Goal: Task Accomplishment & Management: Manage account settings

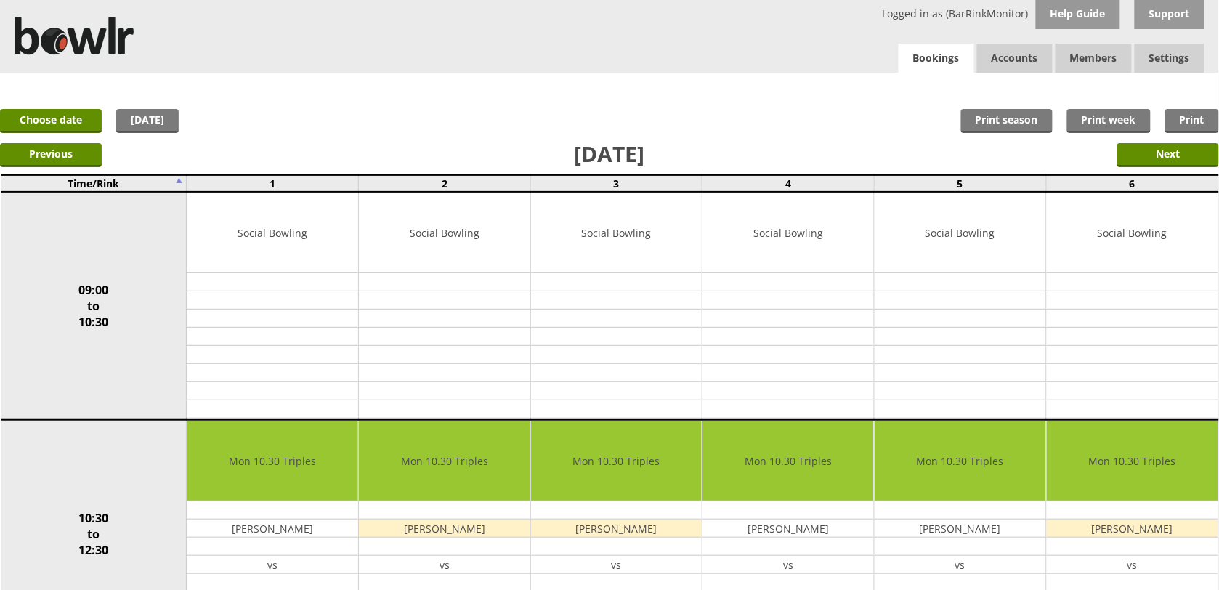
click at [931, 57] on link "Bookings" at bounding box center [937, 59] width 76 height 30
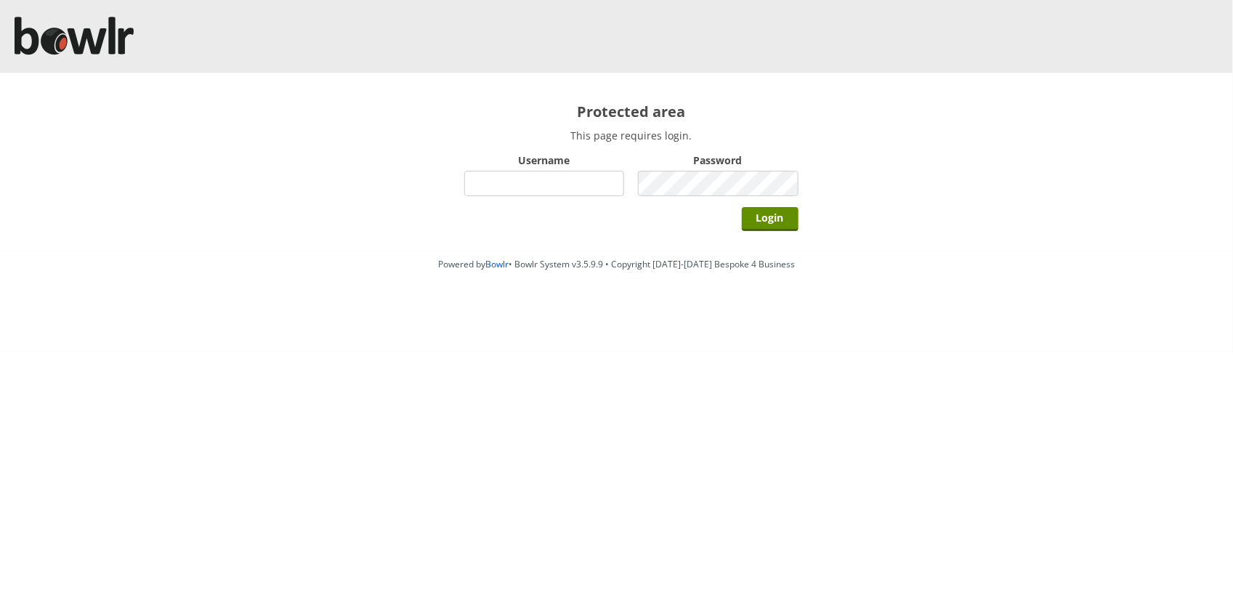
click at [571, 177] on input "Username" at bounding box center [544, 183] width 161 height 25
type input "hornseaindoorbowlsclub"
click at [742, 207] on input "Login" at bounding box center [770, 219] width 57 height 24
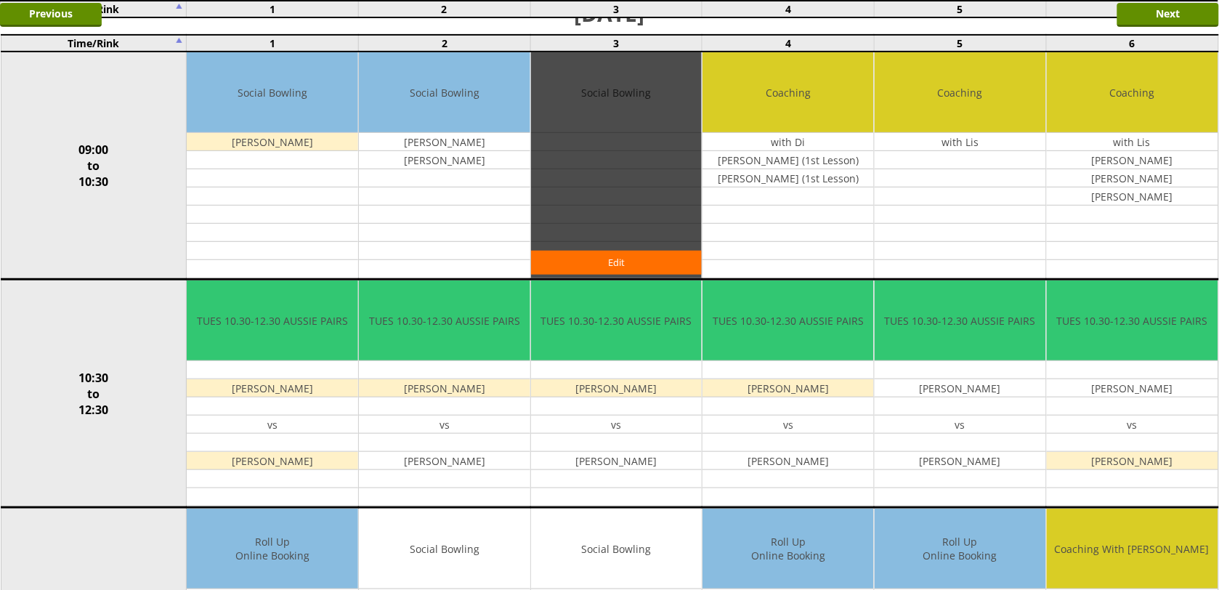
scroll to position [272, 0]
